Goal: Information Seeking & Learning: Learn about a topic

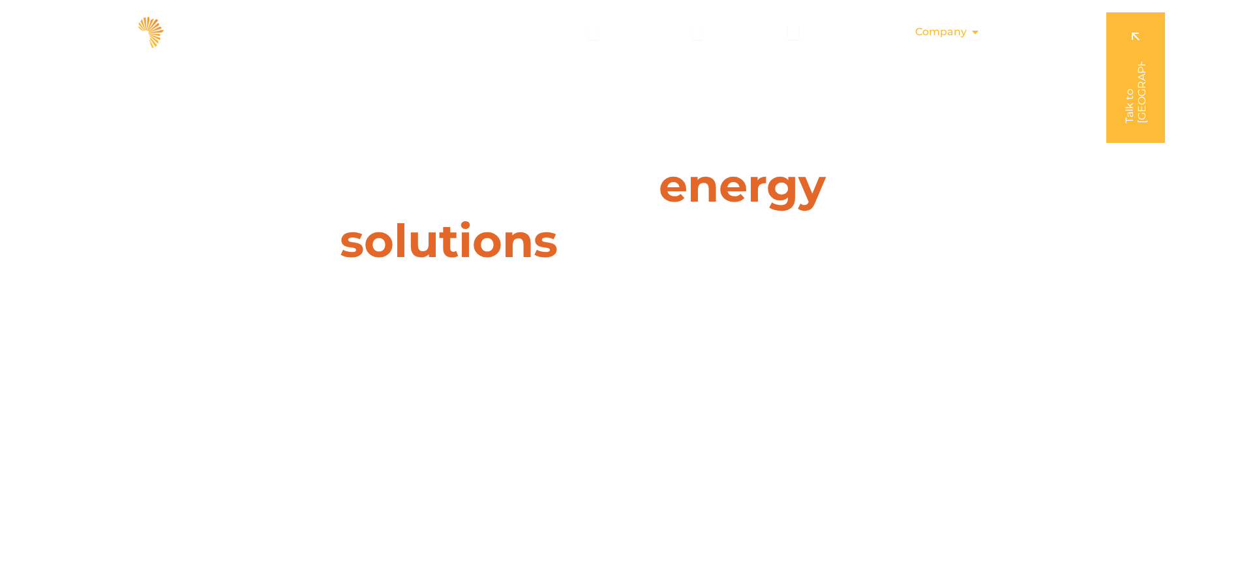
click at [955, 33] on span "Company" at bounding box center [941, 32] width 52 height 16
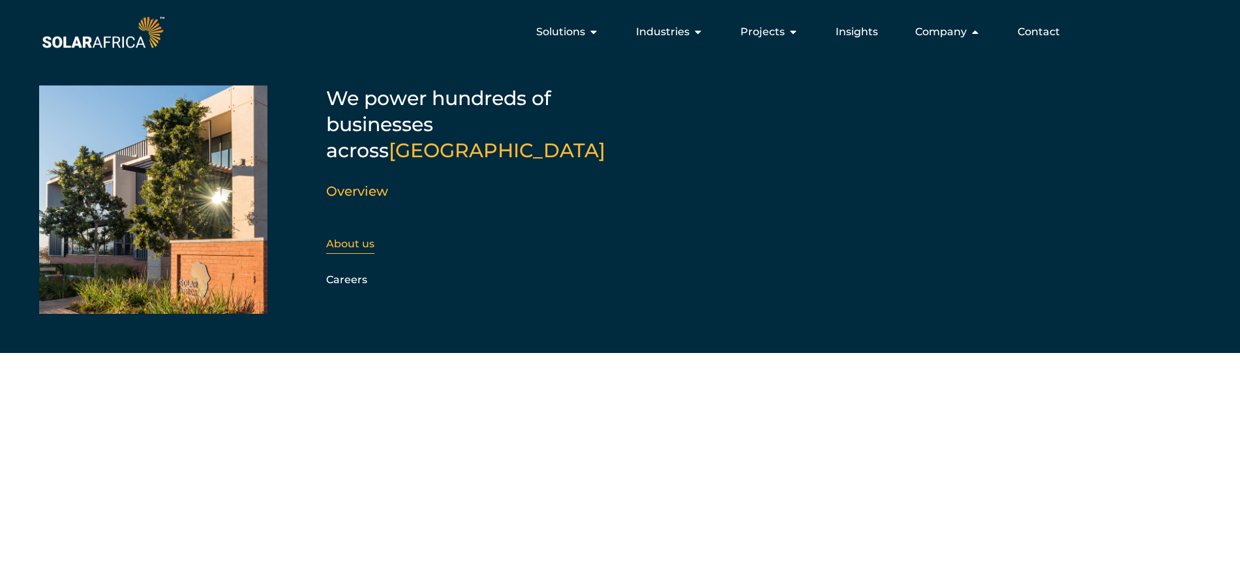
click at [352, 234] on div "About us" at bounding box center [396, 244] width 141 height 20
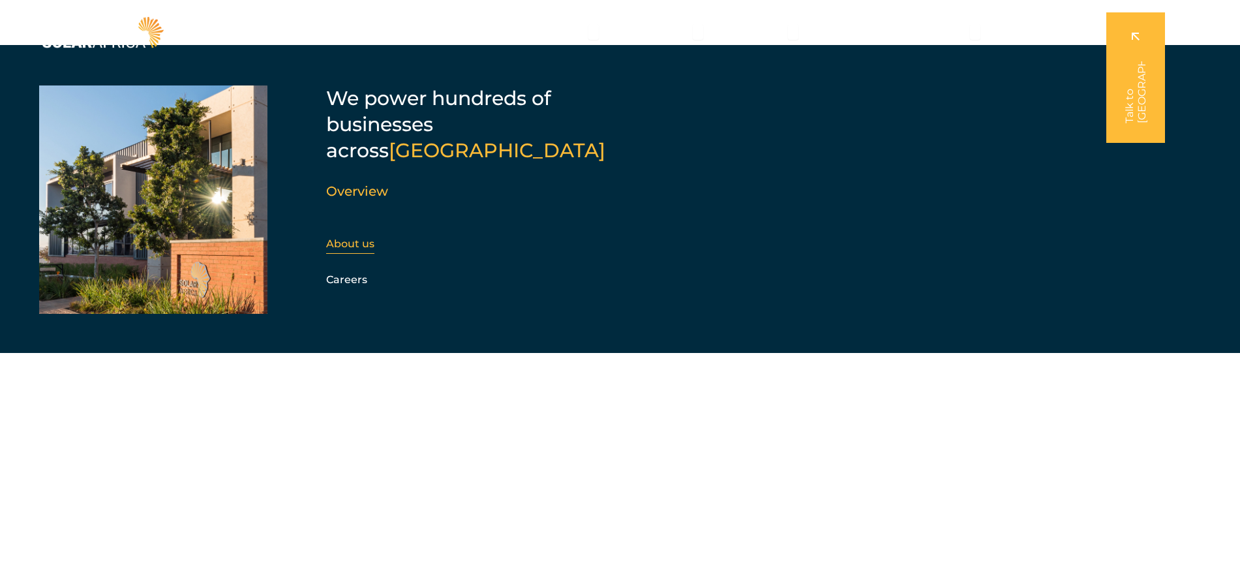
click at [352, 237] on link "About us" at bounding box center [350, 243] width 48 height 12
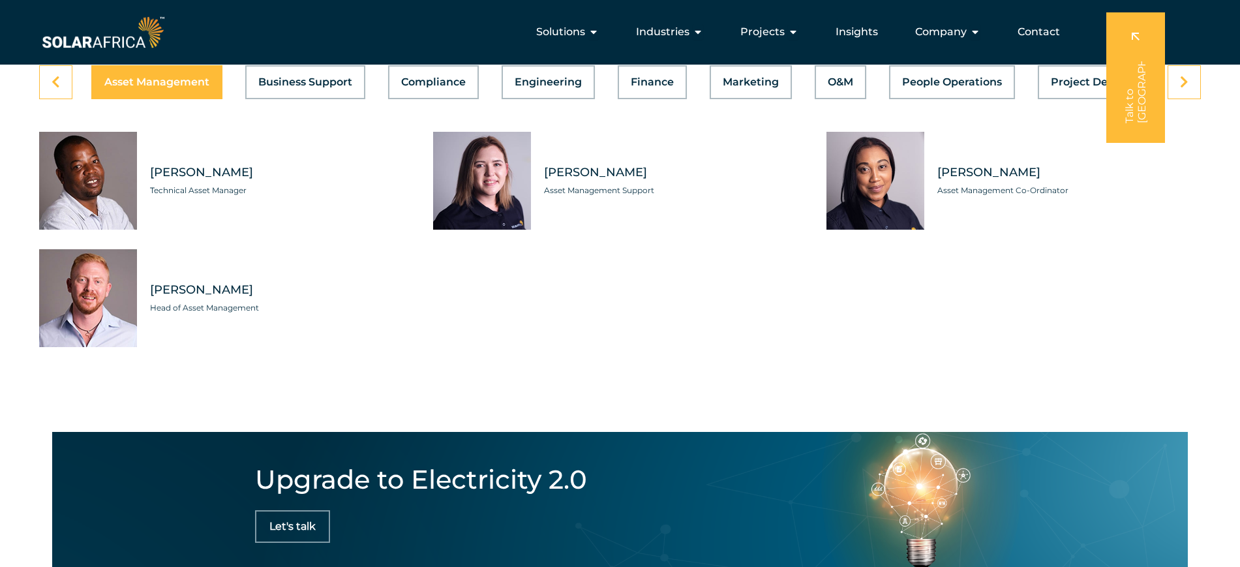
scroll to position [3588, 0]
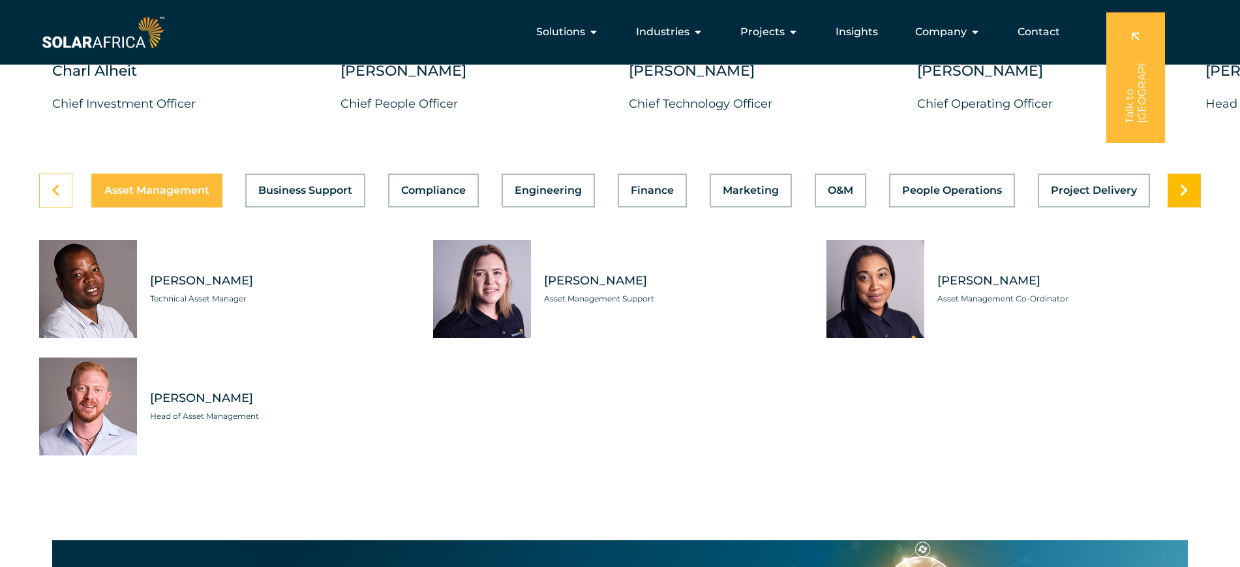
click at [1180, 184] on icon at bounding box center [1184, 190] width 8 height 13
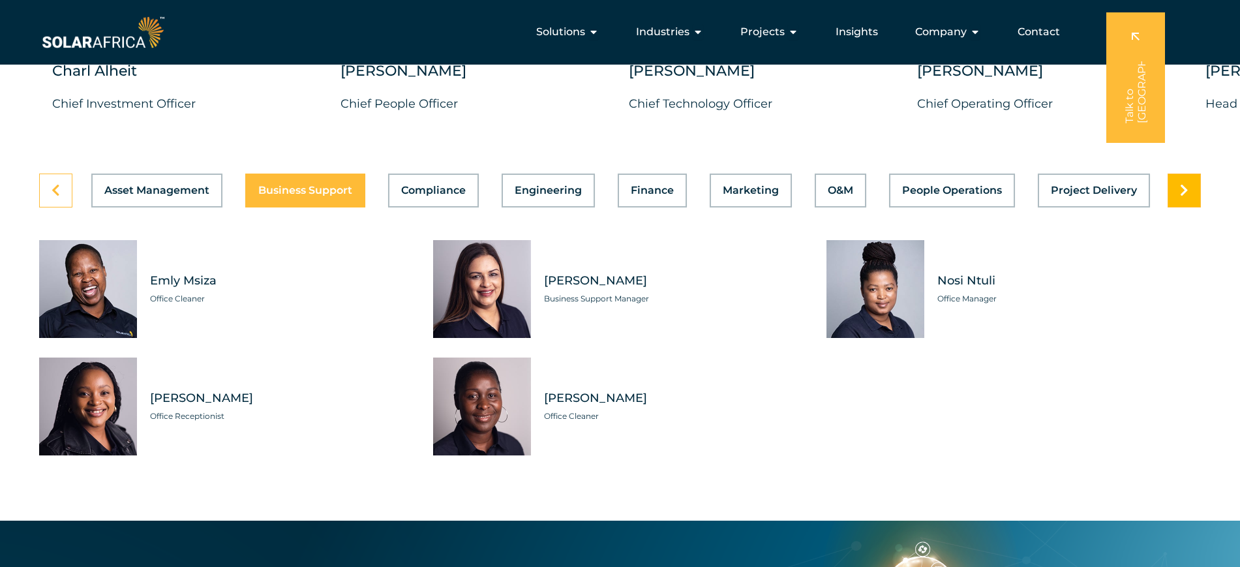
click at [1180, 184] on icon at bounding box center [1184, 190] width 8 height 13
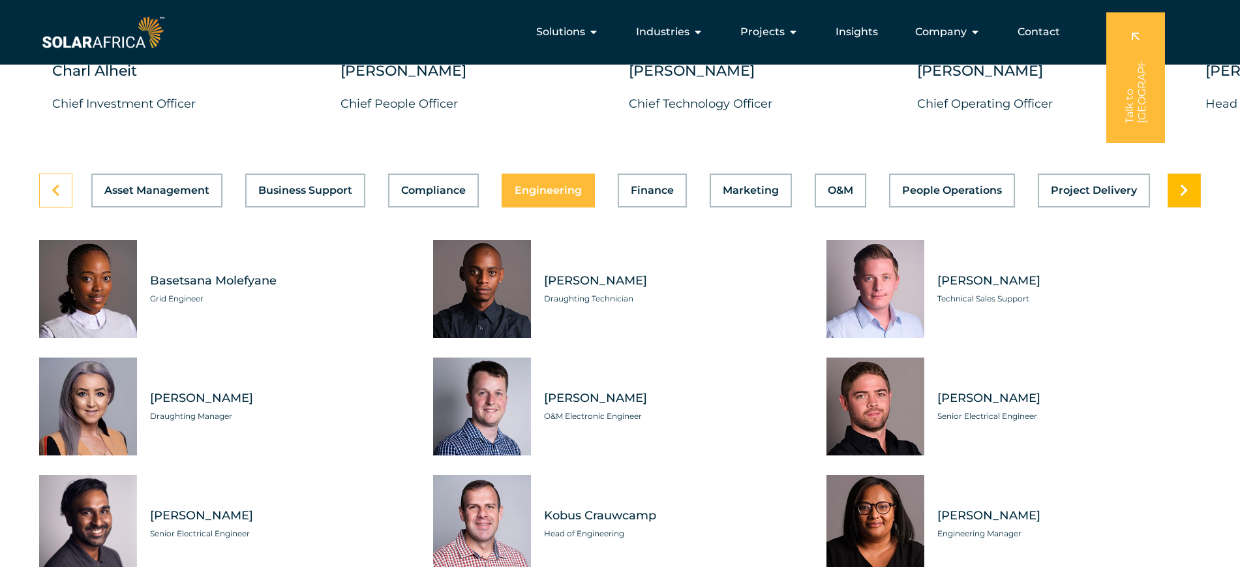
click at [1180, 184] on icon at bounding box center [1184, 190] width 8 height 13
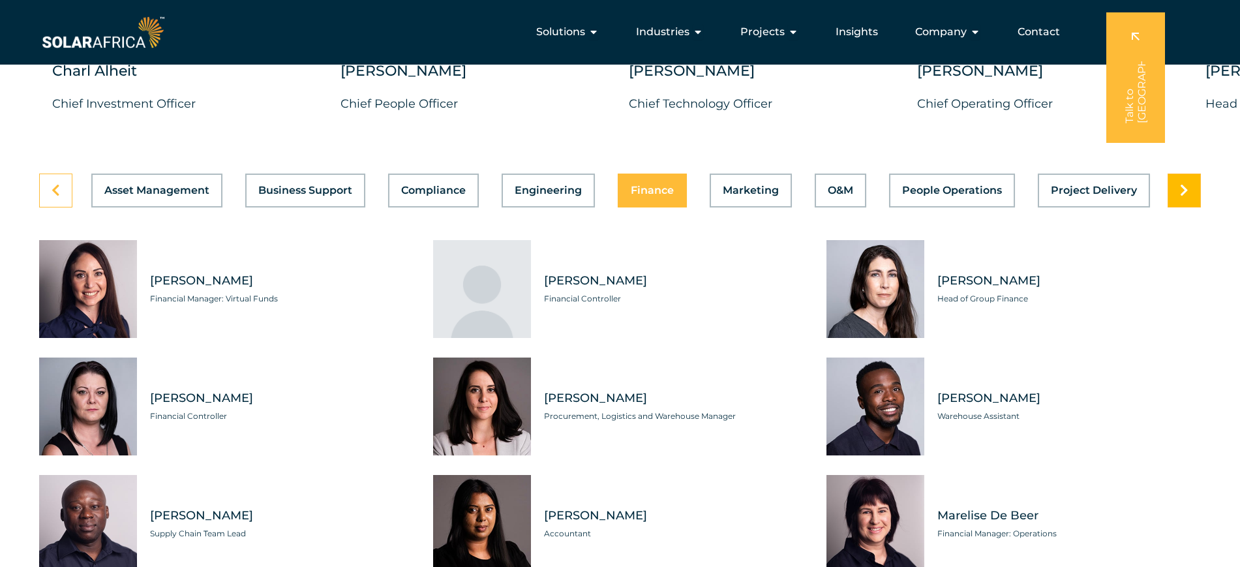
click at [1180, 184] on icon at bounding box center [1184, 190] width 8 height 13
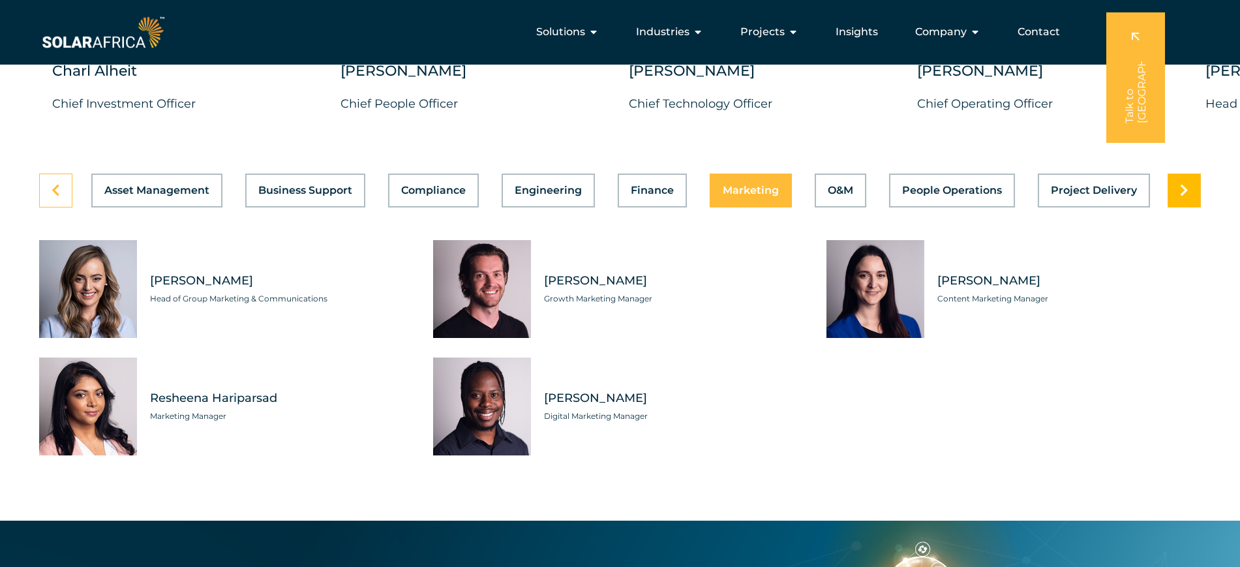
click at [1180, 184] on icon at bounding box center [1184, 190] width 8 height 13
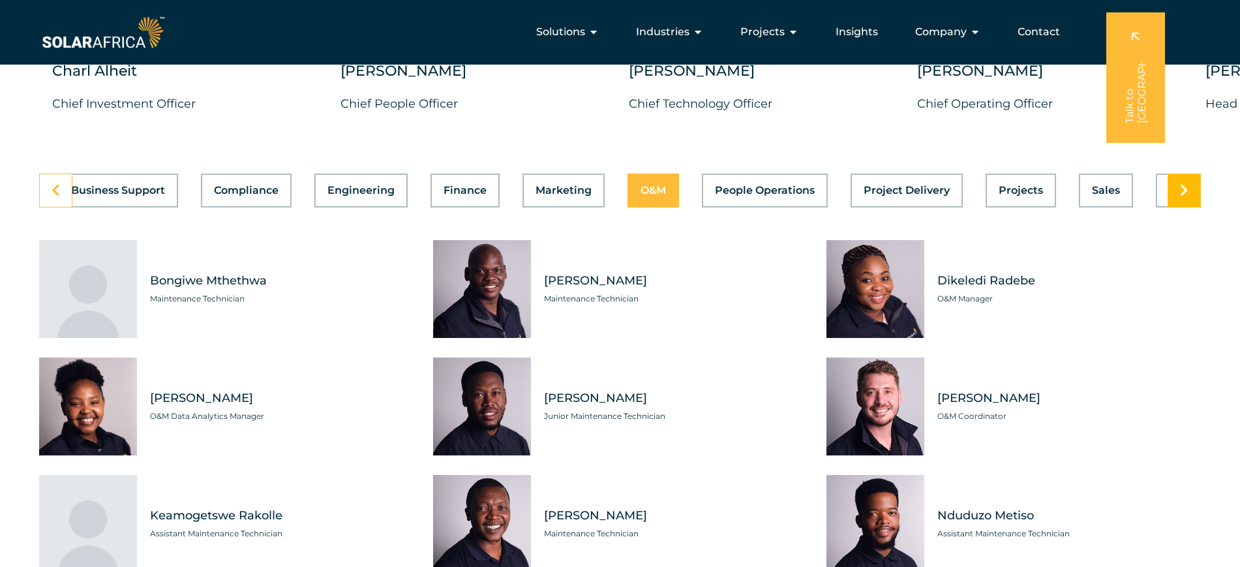
click at [1180, 184] on icon at bounding box center [1184, 190] width 8 height 13
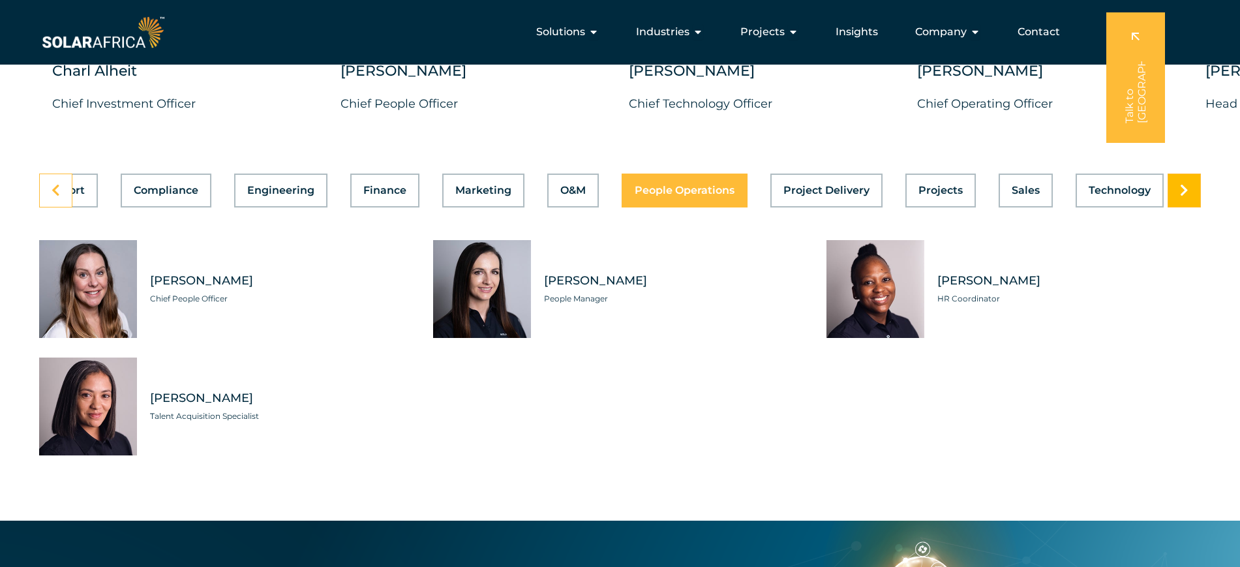
scroll to position [0, 280]
click at [1180, 184] on icon at bounding box center [1184, 190] width 8 height 13
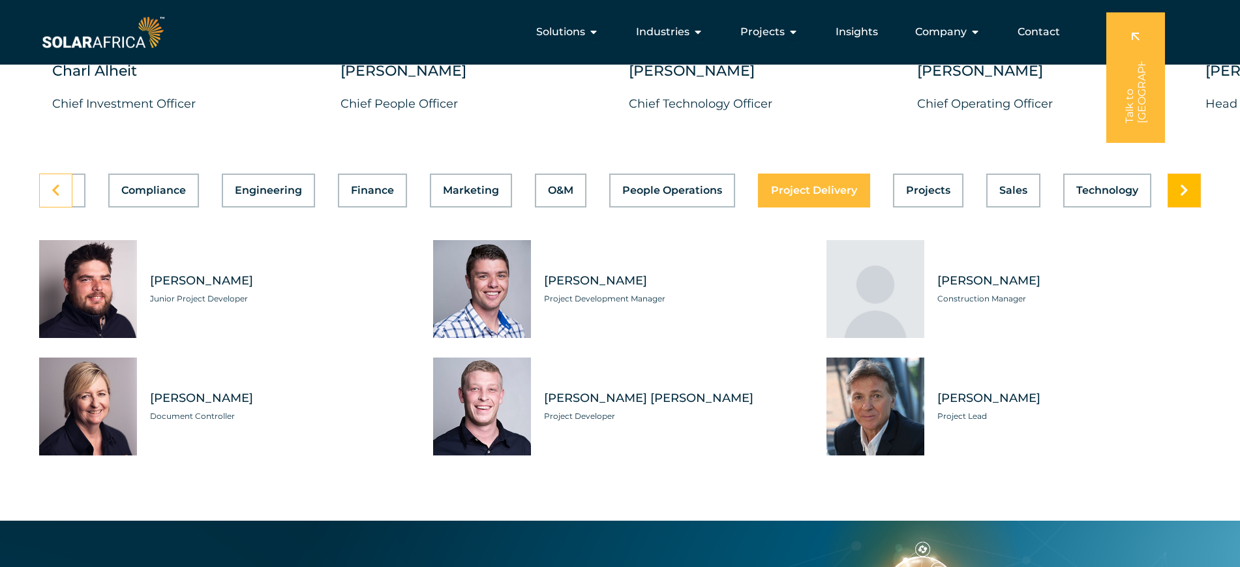
click at [1180, 184] on icon at bounding box center [1184, 190] width 8 height 13
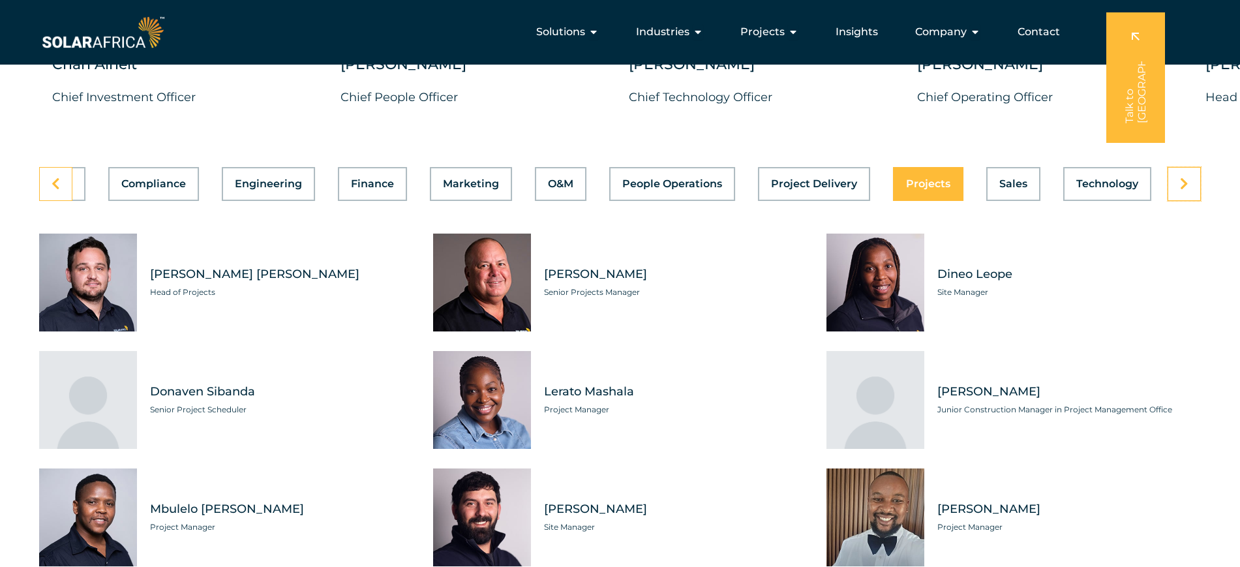
scroll to position [3588, 0]
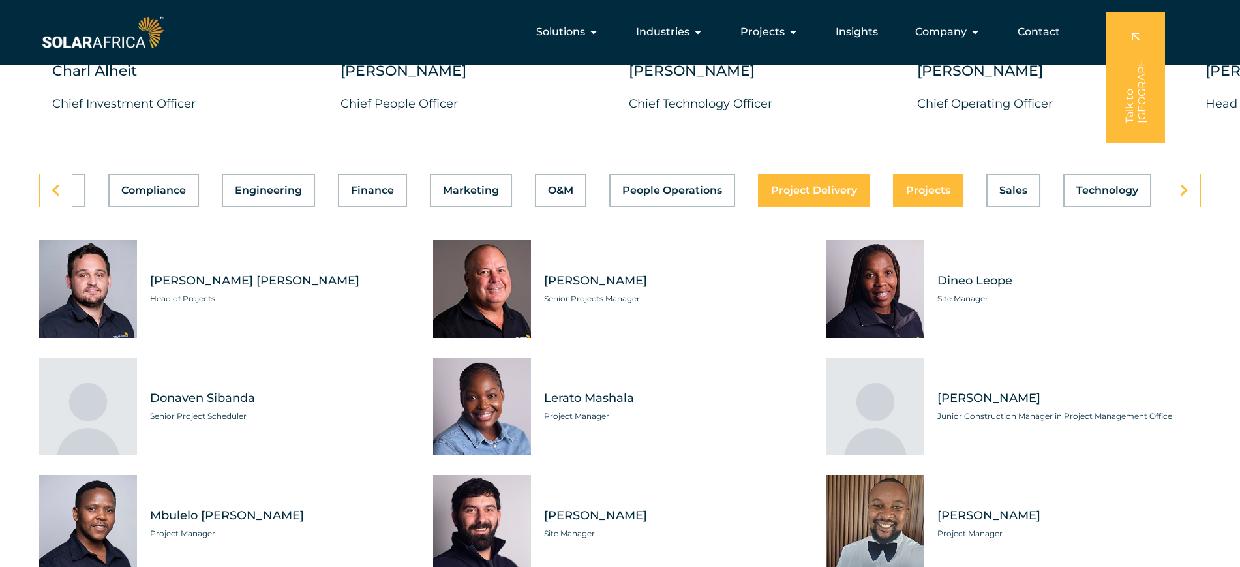
click at [823, 185] on span "Project Delivery" at bounding box center [814, 190] width 86 height 10
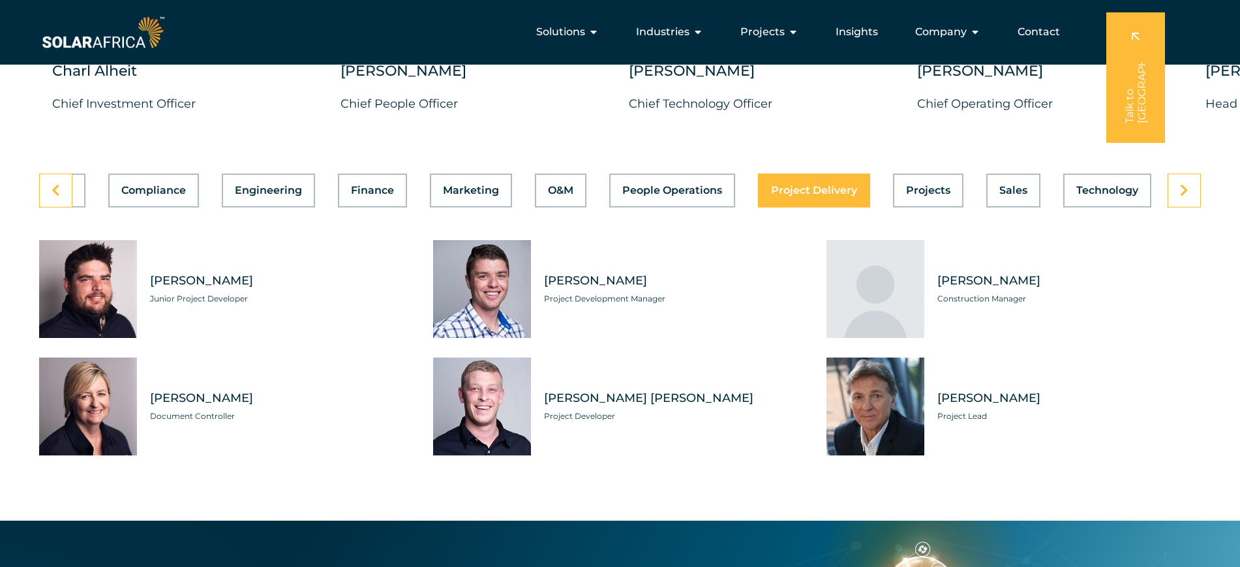
scroll to position [0, 280]
